Goal: Navigation & Orientation: Find specific page/section

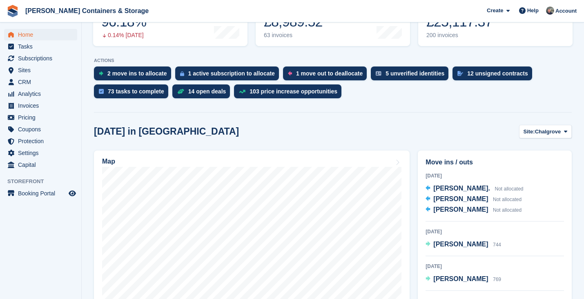
scroll to position [145, 0]
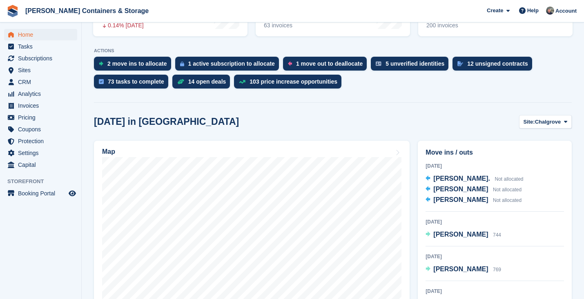
click at [33, 36] on span "Home" at bounding box center [42, 34] width 49 height 11
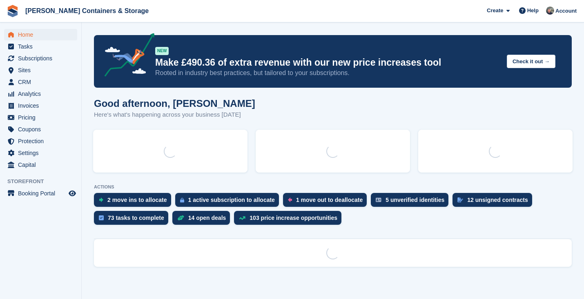
scroll to position [0, 0]
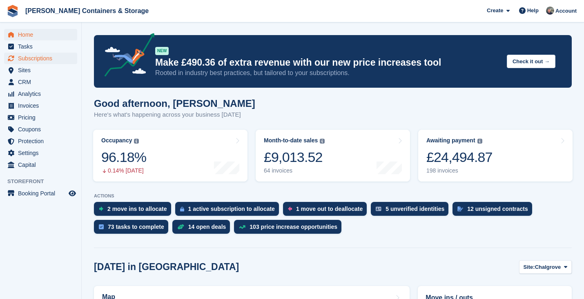
click at [45, 58] on span "Subscriptions" at bounding box center [42, 58] width 49 height 11
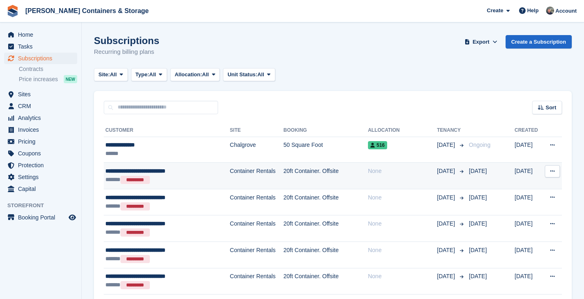
scroll to position [105, 0]
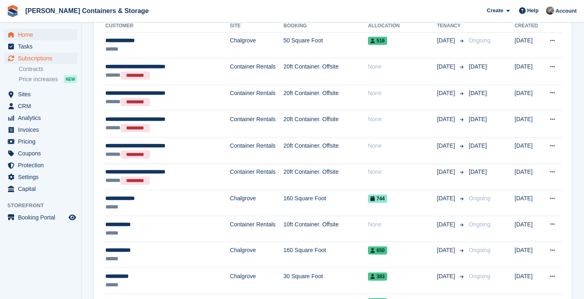
click at [39, 34] on span "Home" at bounding box center [42, 34] width 49 height 11
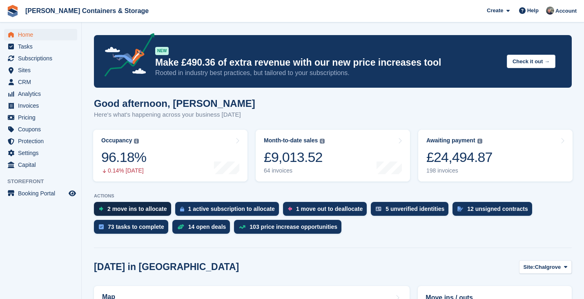
click at [149, 209] on div "2 move ins to allocate" at bounding box center [137, 209] width 60 height 7
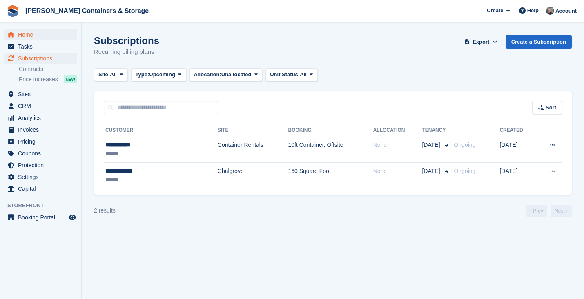
click at [42, 36] on span "Home" at bounding box center [42, 34] width 49 height 11
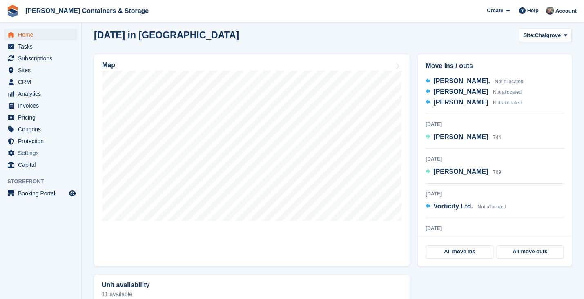
scroll to position [237, 0]
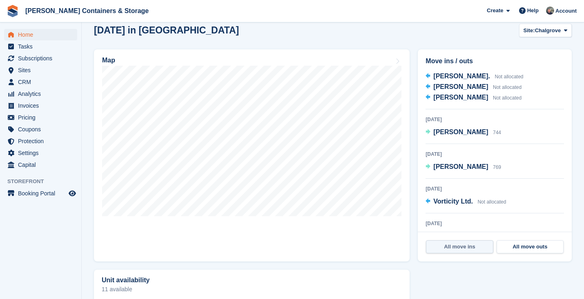
click at [444, 248] on link "All move ins" at bounding box center [459, 246] width 67 height 13
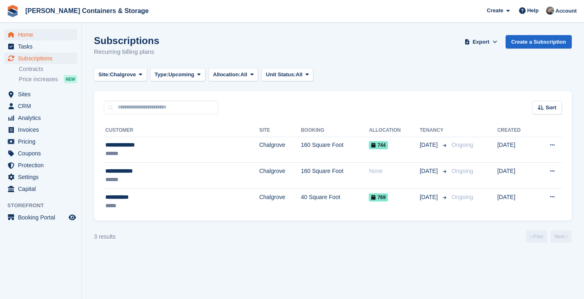
click at [35, 36] on span "Home" at bounding box center [42, 34] width 49 height 11
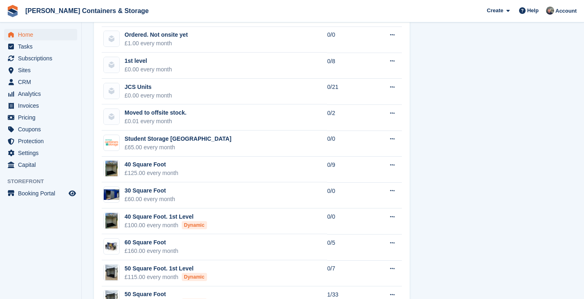
scroll to position [488, 0]
